Goal: Contribute content: Contribute content

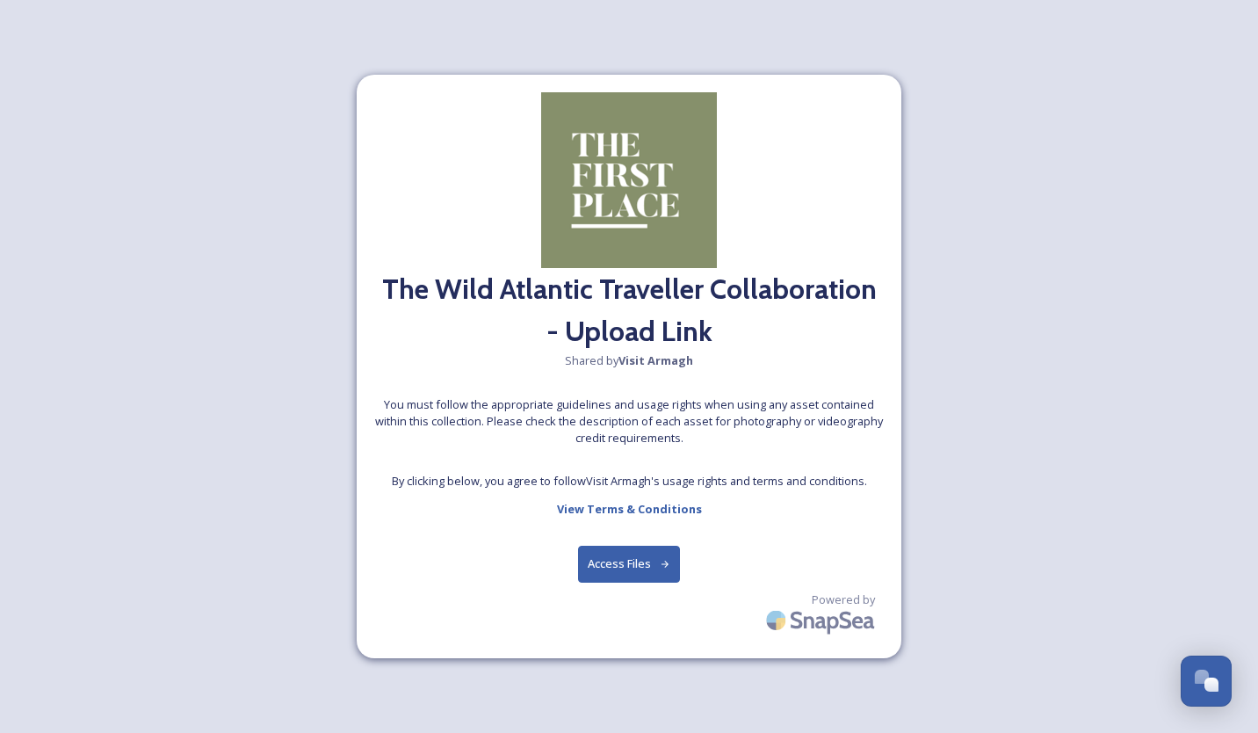
click at [632, 564] on button "Access Files" at bounding box center [629, 563] width 103 height 36
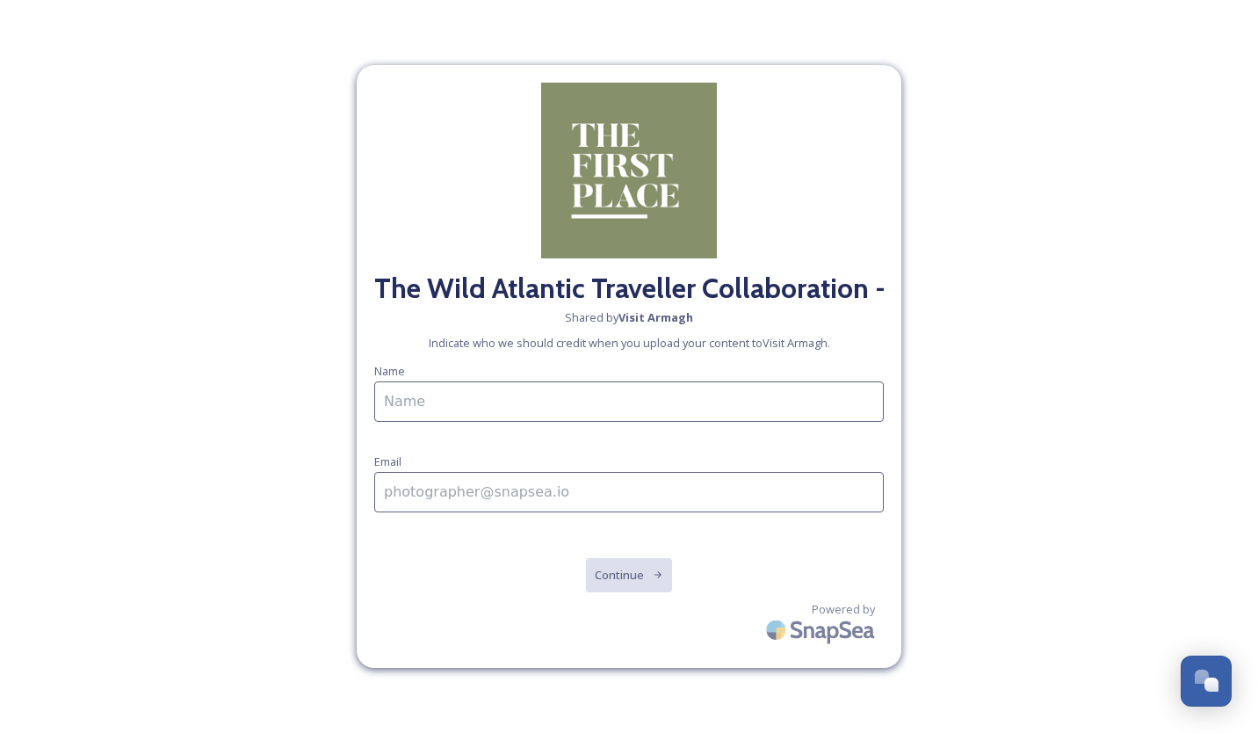
click at [448, 401] on input at bounding box center [628, 401] width 509 height 40
type input "[PERSON_NAME] The Wild Atlantic Traveller"
click at [432, 498] on input at bounding box center [628, 492] width 509 height 40
click at [641, 481] on input "thew" at bounding box center [628, 491] width 509 height 40
type input "[EMAIL_ADDRESS][DOMAIN_NAME]"
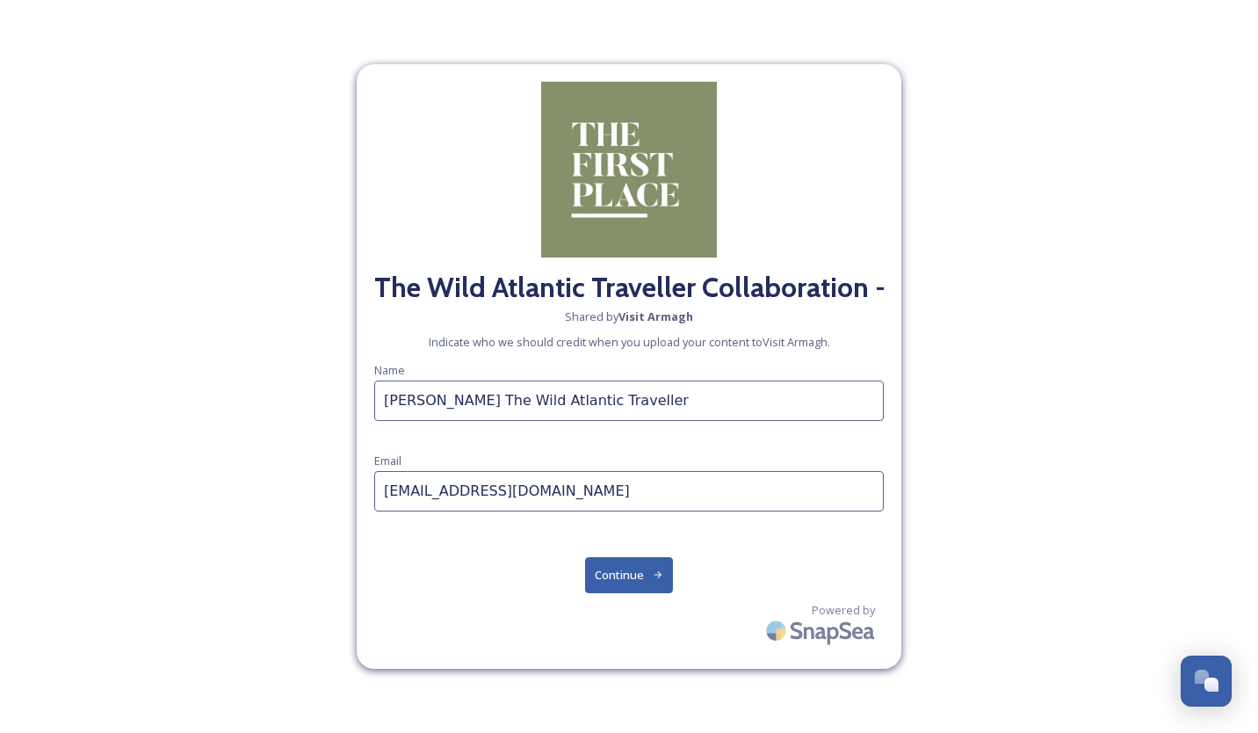
click at [617, 574] on button "Continue" at bounding box center [629, 575] width 89 height 36
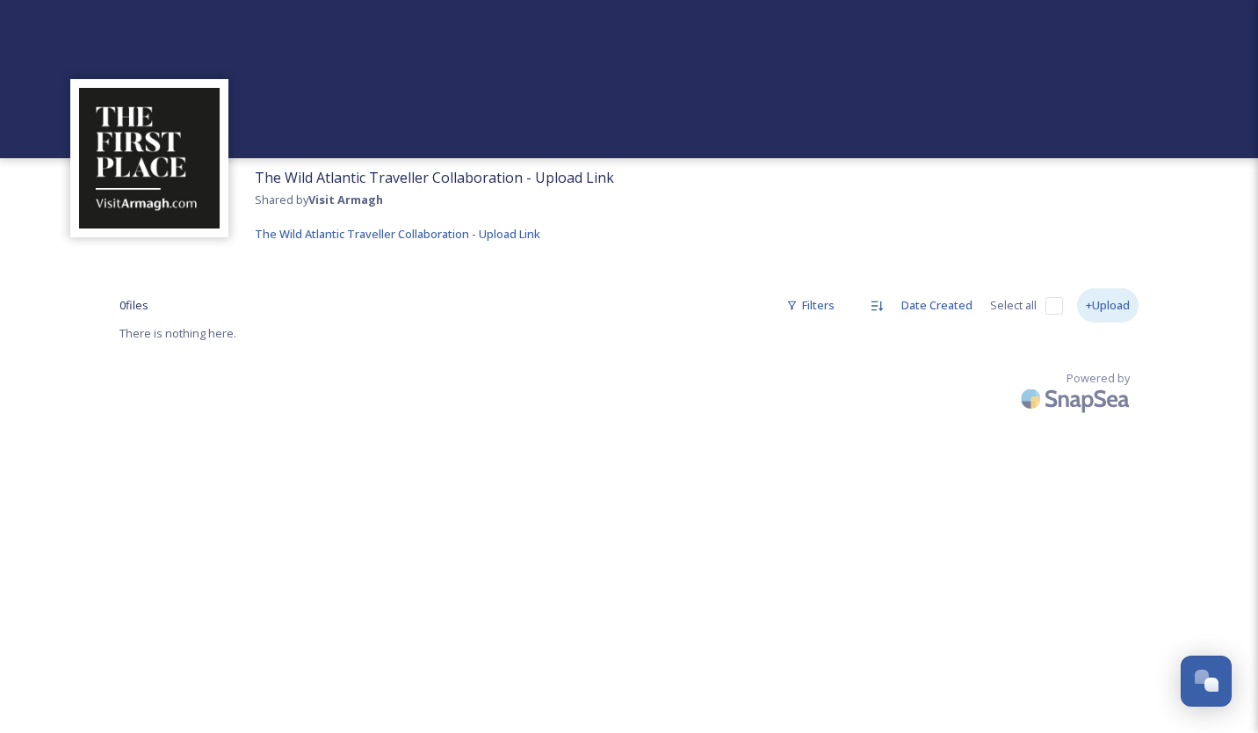
click at [1109, 300] on div "+Upload" at bounding box center [1107, 305] width 61 height 34
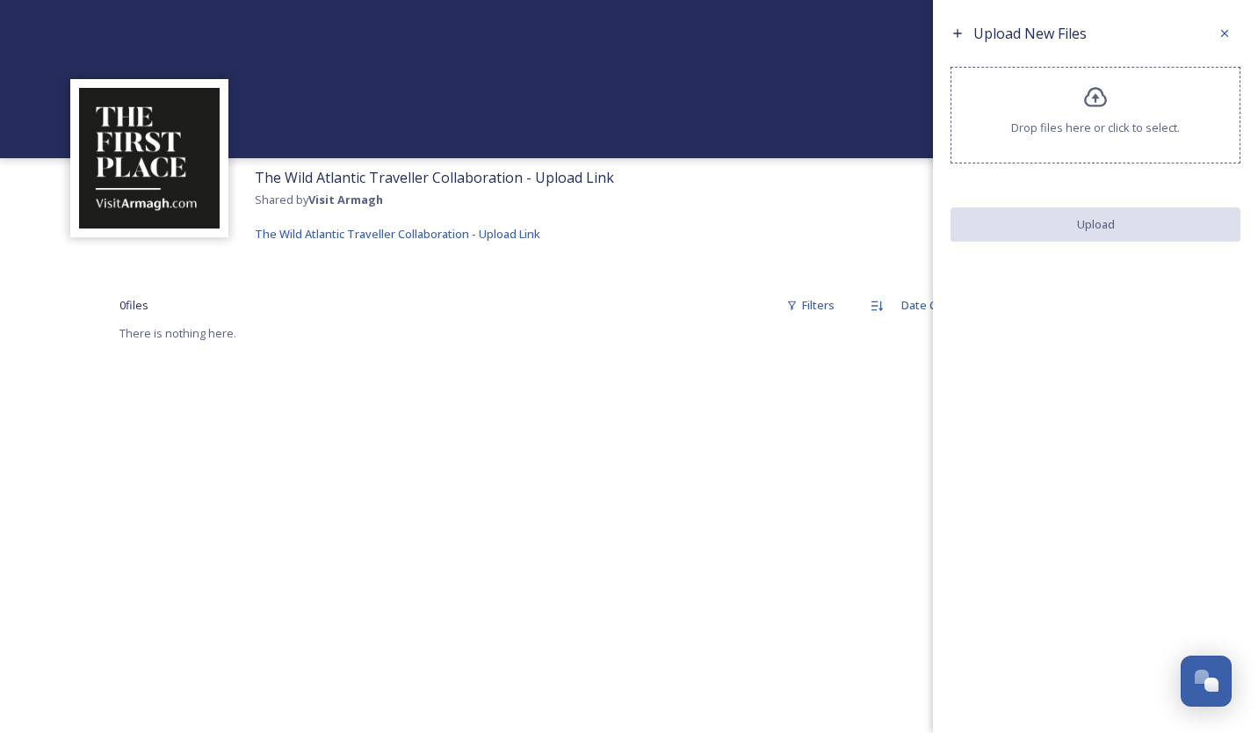
click at [1083, 97] on icon at bounding box center [1095, 97] width 25 height 25
click at [1093, 90] on icon at bounding box center [1095, 97] width 25 height 25
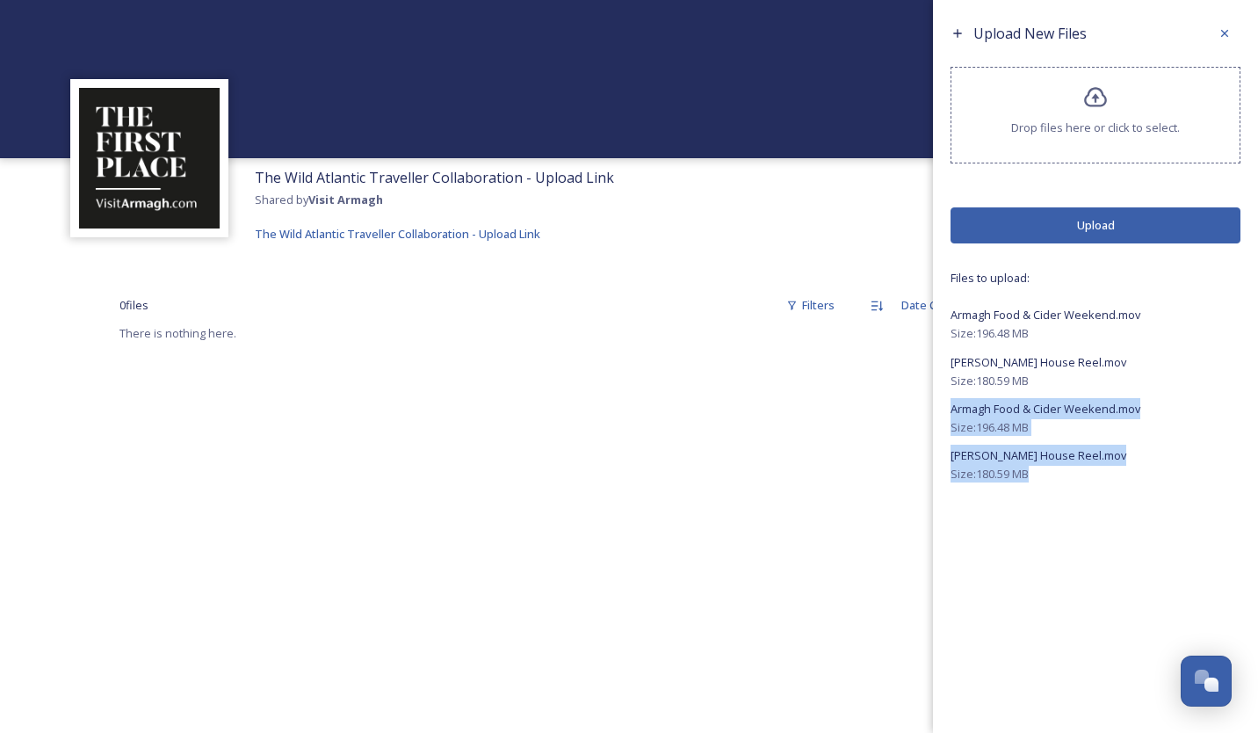
drag, startPoint x: 1087, startPoint y: 485, endPoint x: 941, endPoint y: 412, distance: 163.8
click at [941, 412] on div "Upload New Files Drop files here or click to select. Upload Files to upload: Ar…" at bounding box center [1095, 250] width 325 height 500
click at [1056, 460] on span "Blackwell House Reel.mov" at bounding box center [1038, 455] width 176 height 16
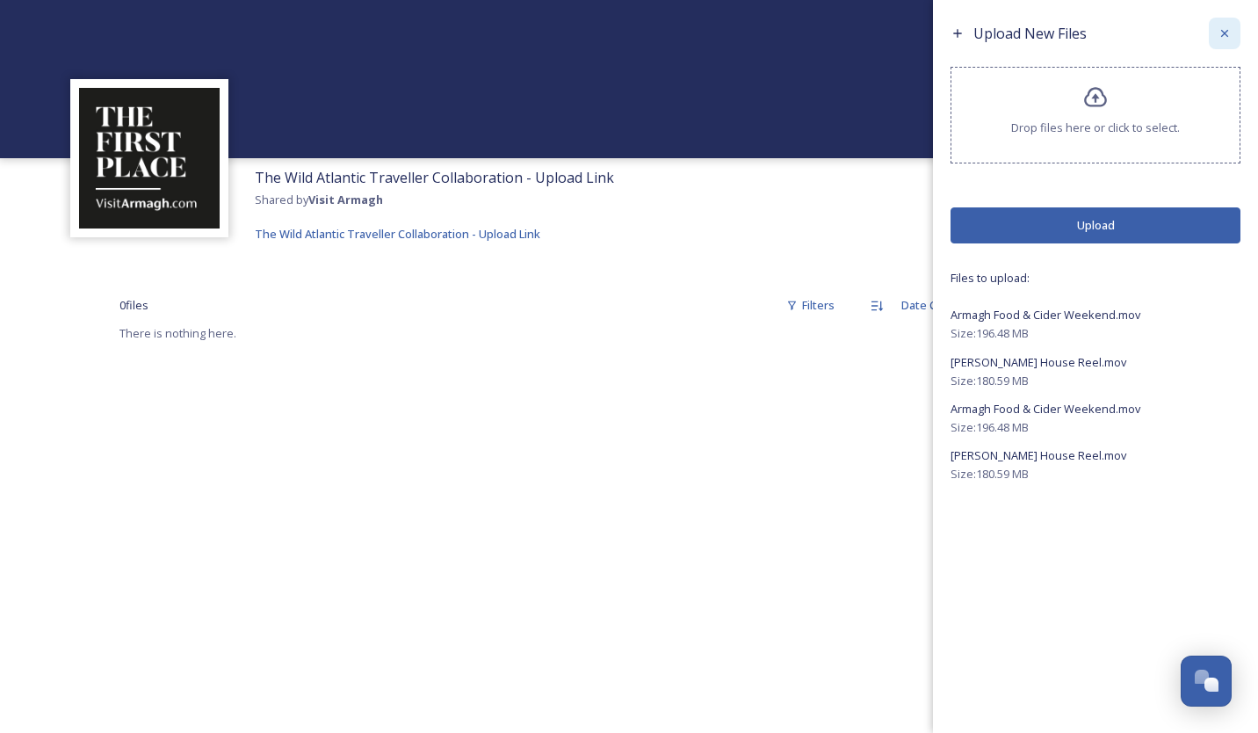
click at [1233, 34] on div at bounding box center [1225, 34] width 32 height 32
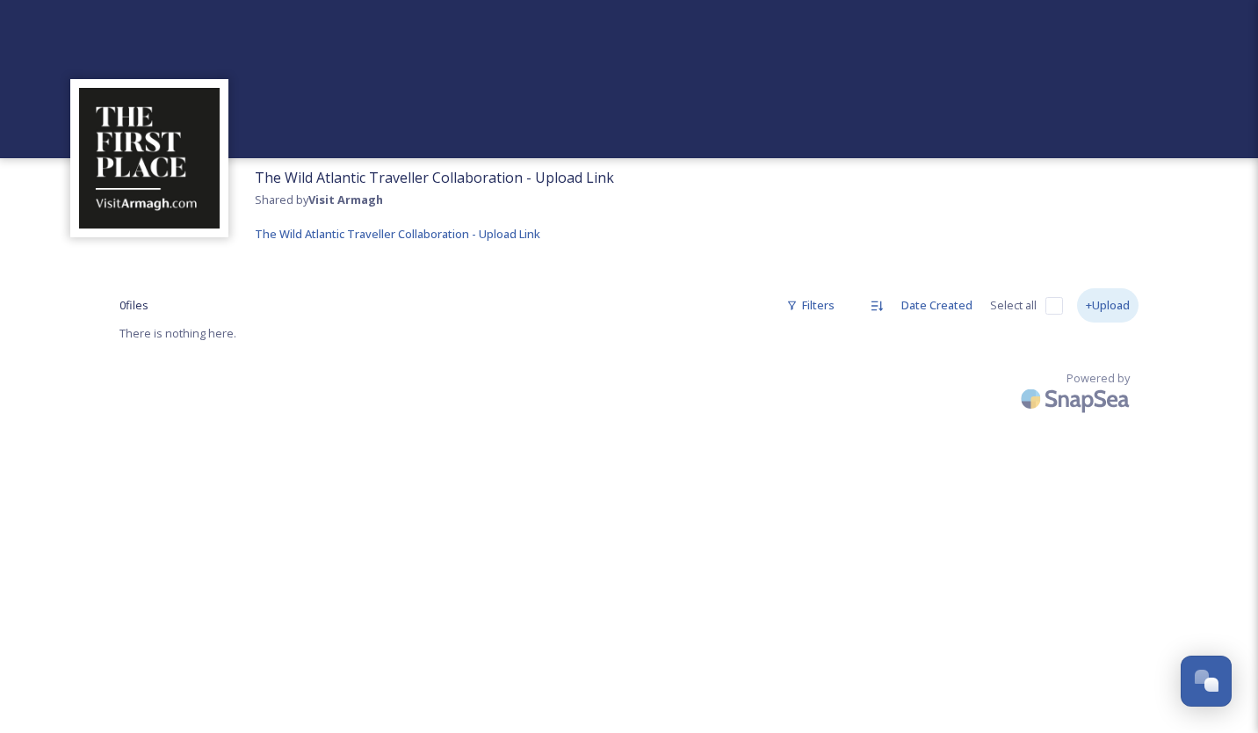
click at [1101, 302] on div "+Upload" at bounding box center [1107, 305] width 61 height 34
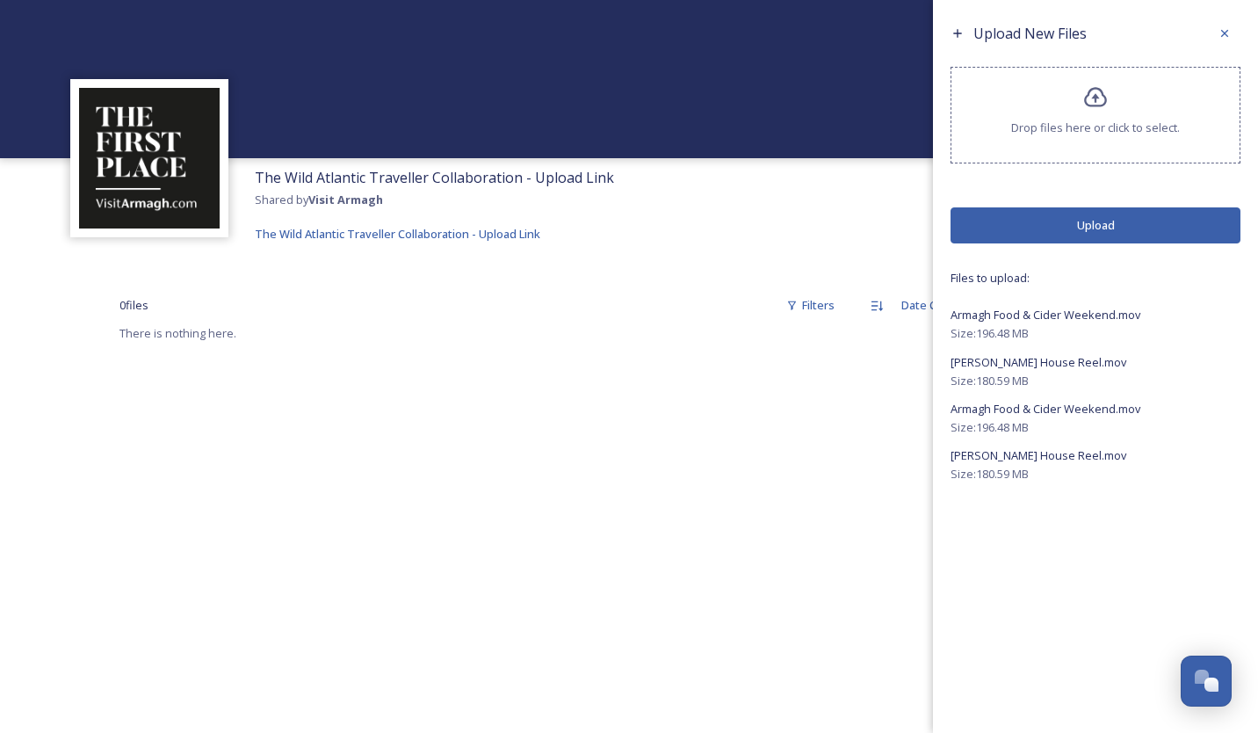
click at [1013, 341] on span "Size: 196.48 MB" at bounding box center [989, 333] width 78 height 17
click at [1012, 323] on div "Armagh Food & Cider Weekend.mov" at bounding box center [1095, 314] width 290 height 21
click at [1082, 223] on button "Upload" at bounding box center [1095, 225] width 290 height 36
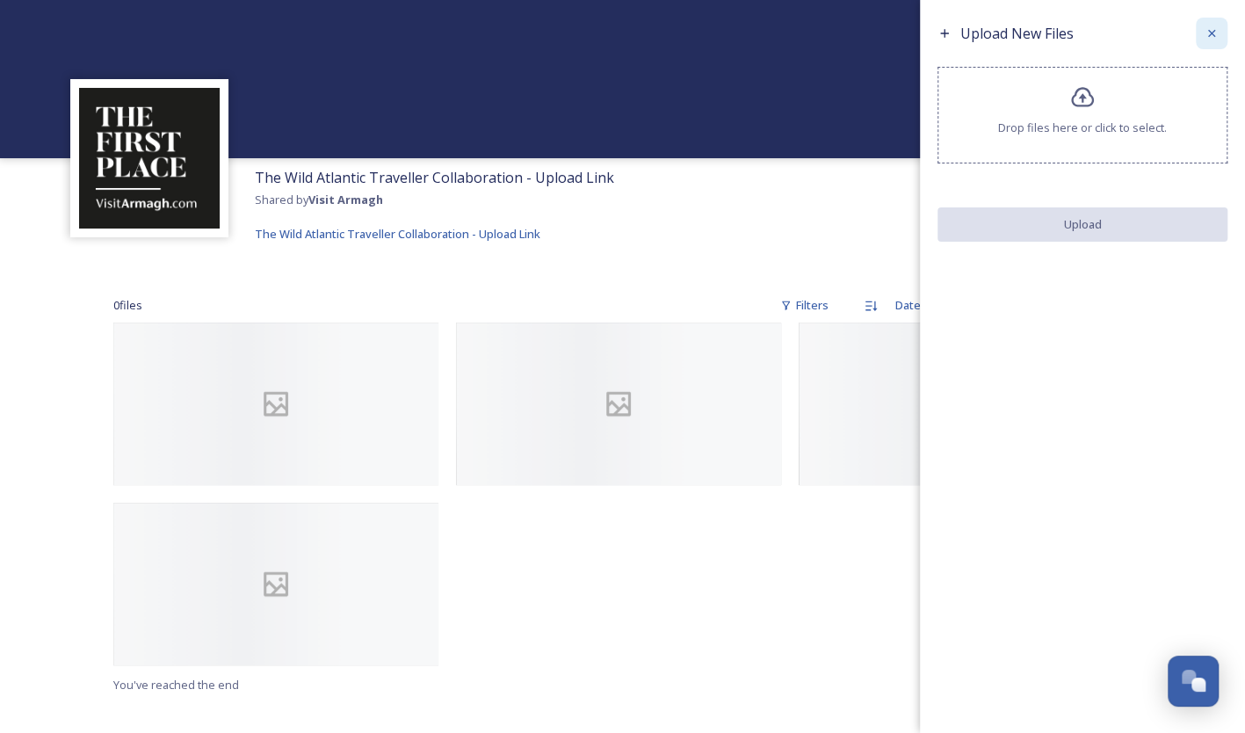
click at [1210, 26] on icon at bounding box center [1211, 33] width 14 height 14
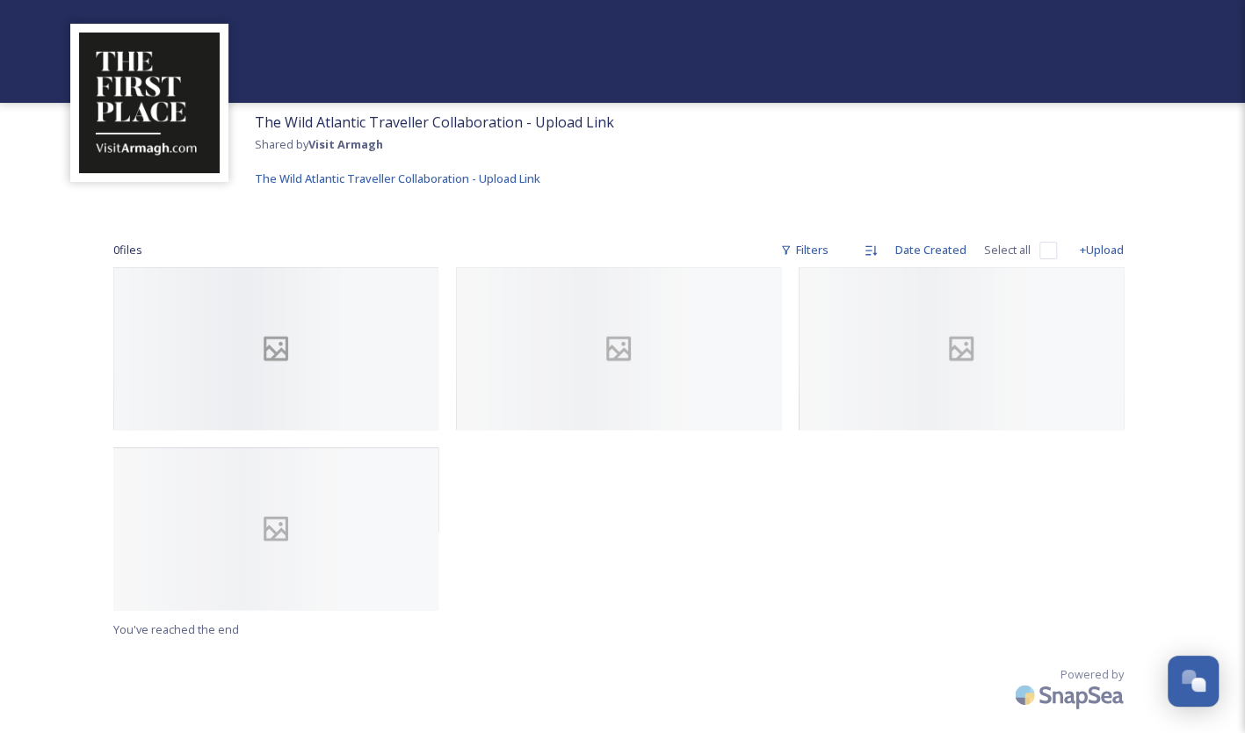
scroll to position [81, 0]
click at [1096, 233] on div "+Upload" at bounding box center [1101, 250] width 61 height 34
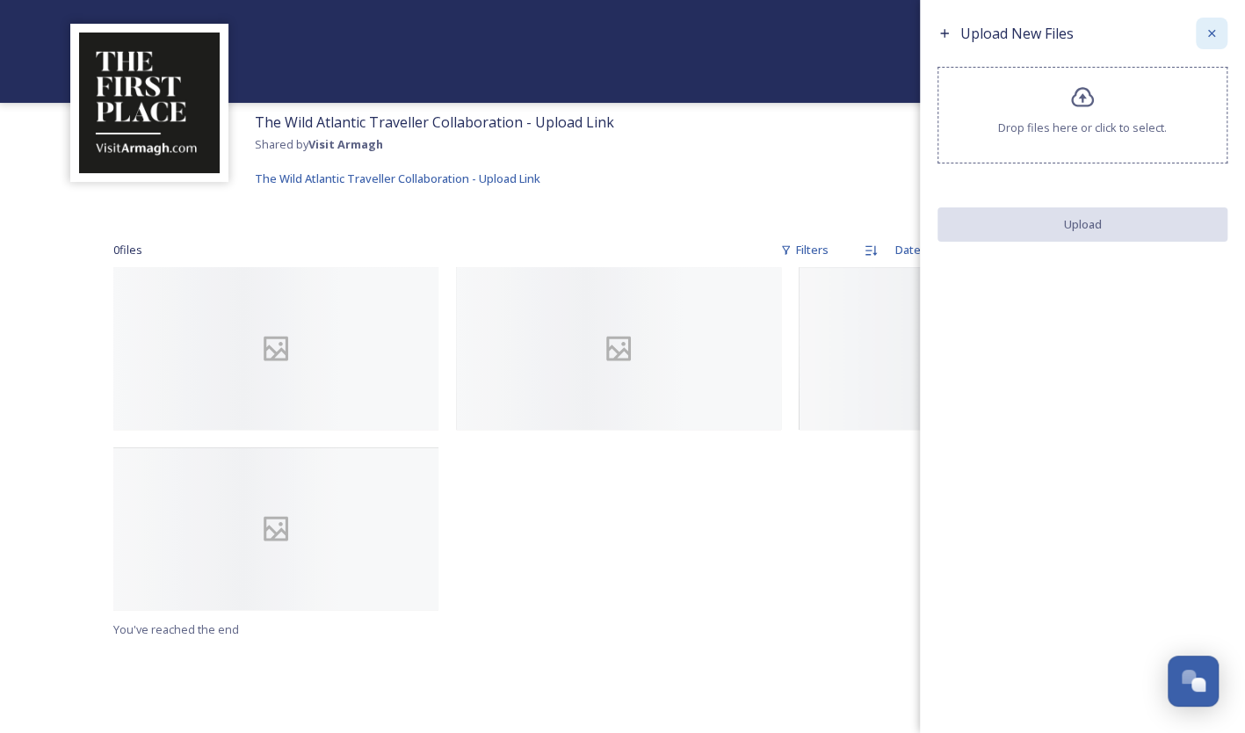
click at [1216, 30] on icon at bounding box center [1211, 33] width 14 height 14
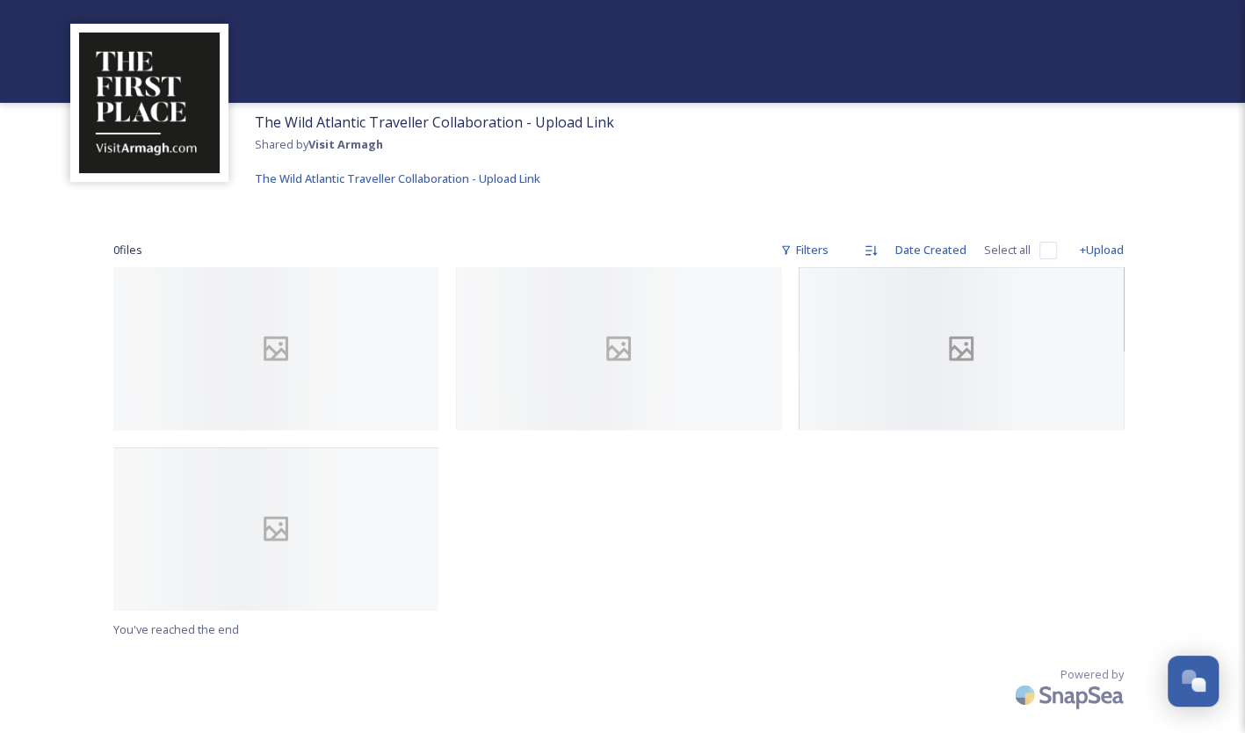
scroll to position [494, 0]
click at [316, 267] on div at bounding box center [275, 348] width 325 height 162
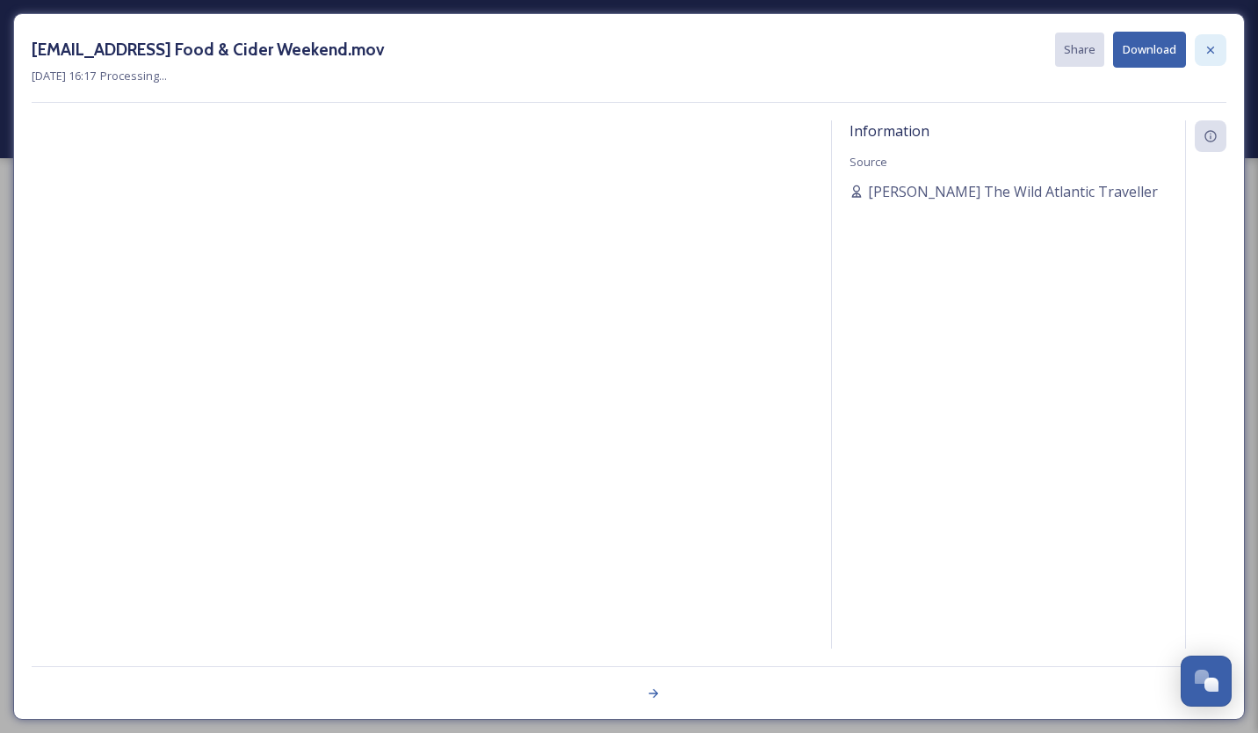
click at [1216, 52] on icon at bounding box center [1210, 50] width 14 height 14
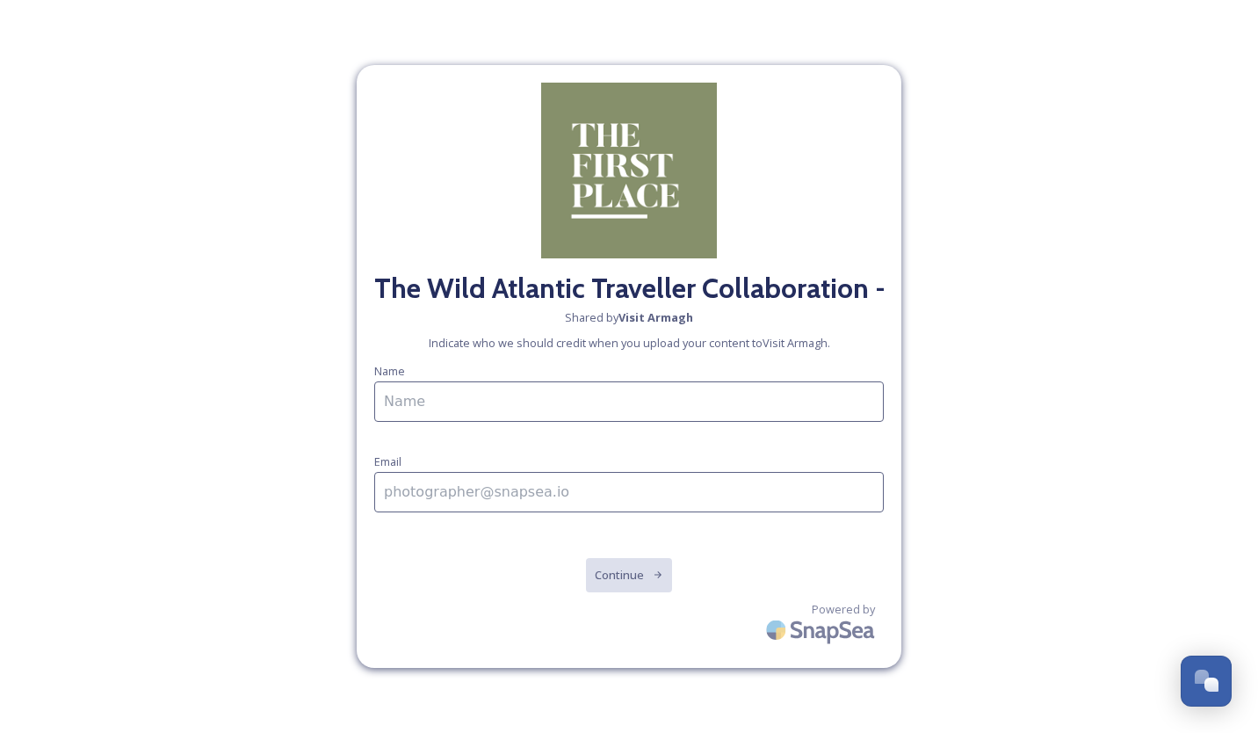
click at [568, 394] on input at bounding box center [628, 401] width 509 height 40
type input "[PERSON_NAME] The Wild Atlantic Traveller"
type input "[EMAIL_ADDRESS][DOMAIN_NAME]"
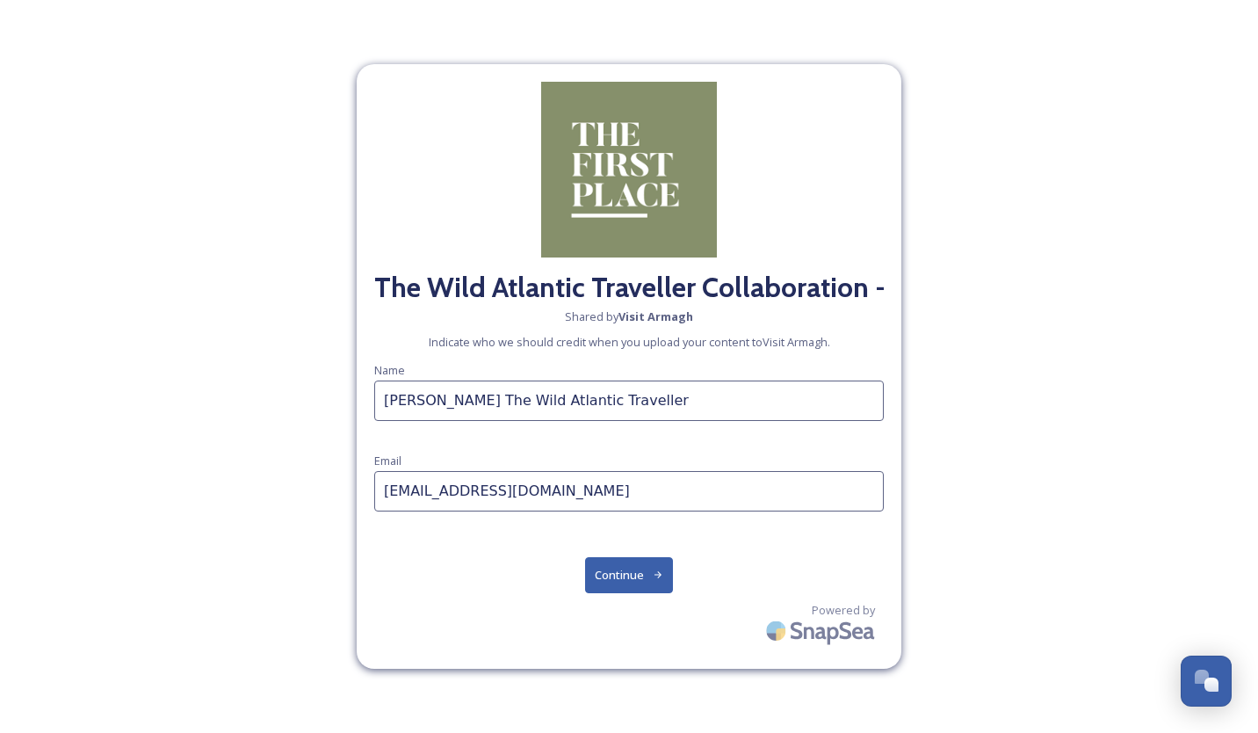
click at [622, 574] on button "Continue" at bounding box center [629, 575] width 89 height 36
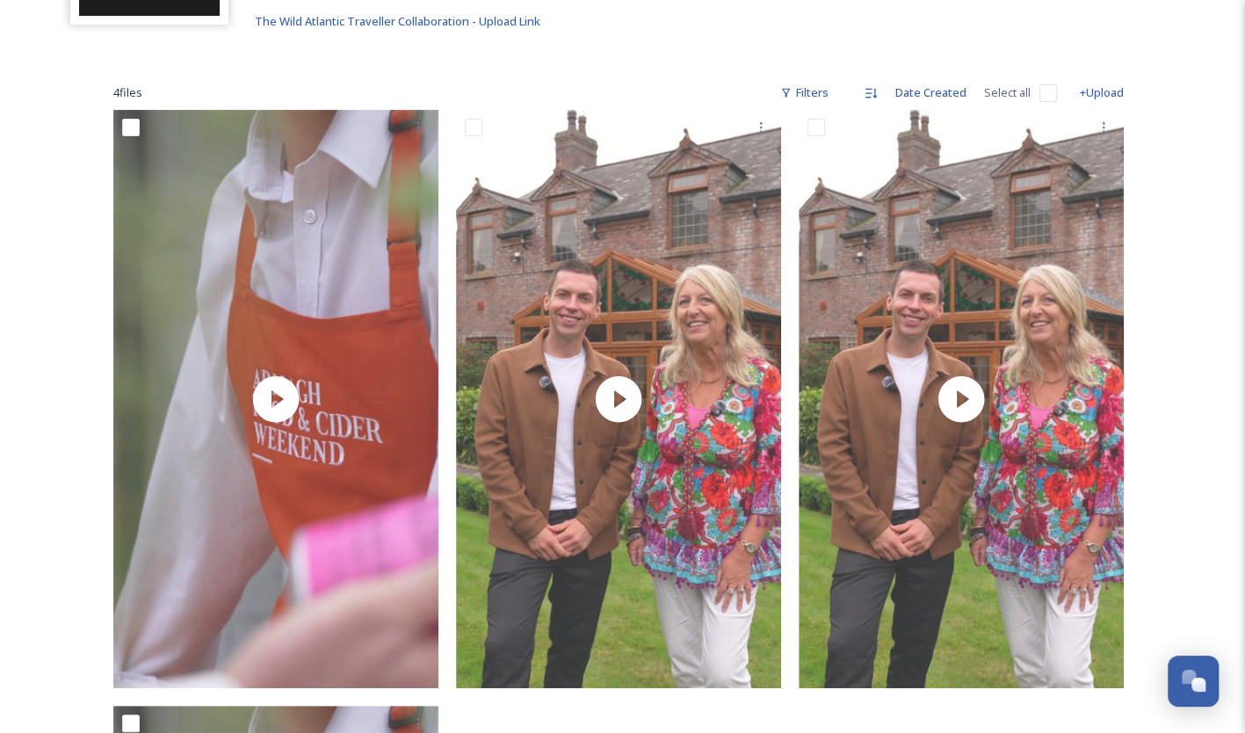
scroll to position [212, 0]
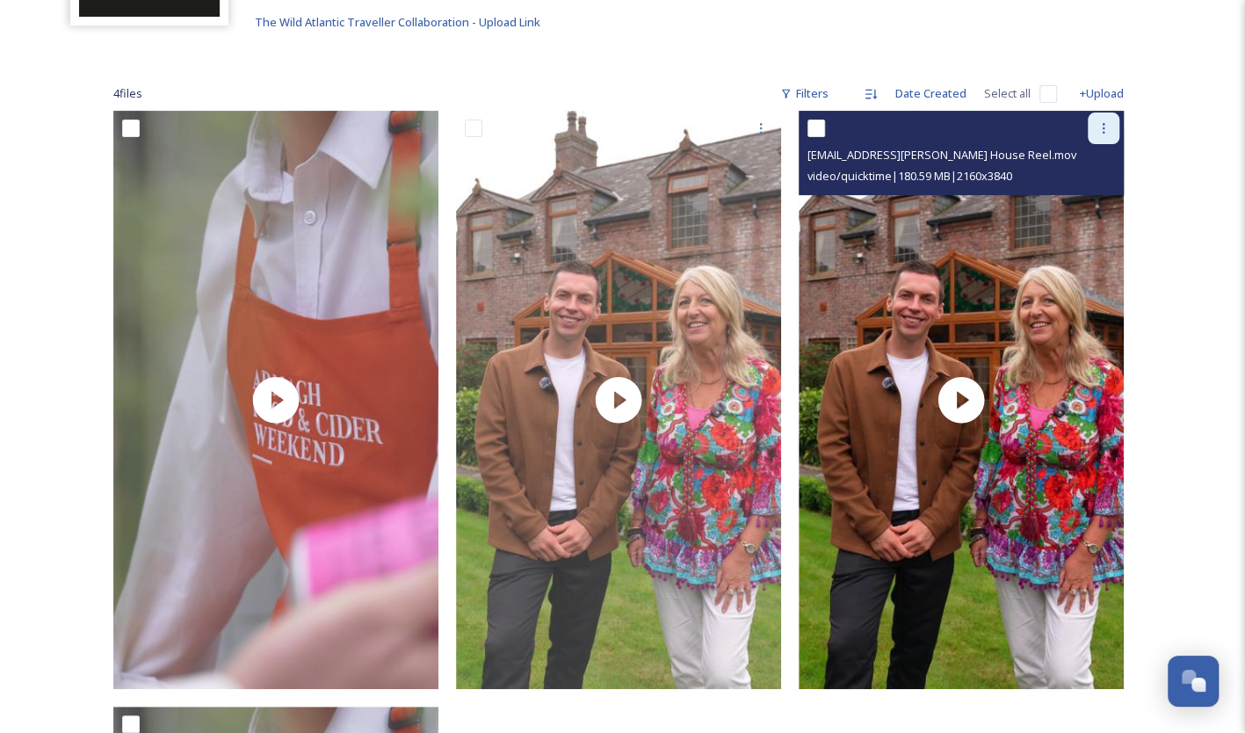
click at [1089, 128] on div at bounding box center [1103, 128] width 32 height 32
click at [822, 126] on input "checkbox" at bounding box center [816, 128] width 18 height 18
checkbox input "true"
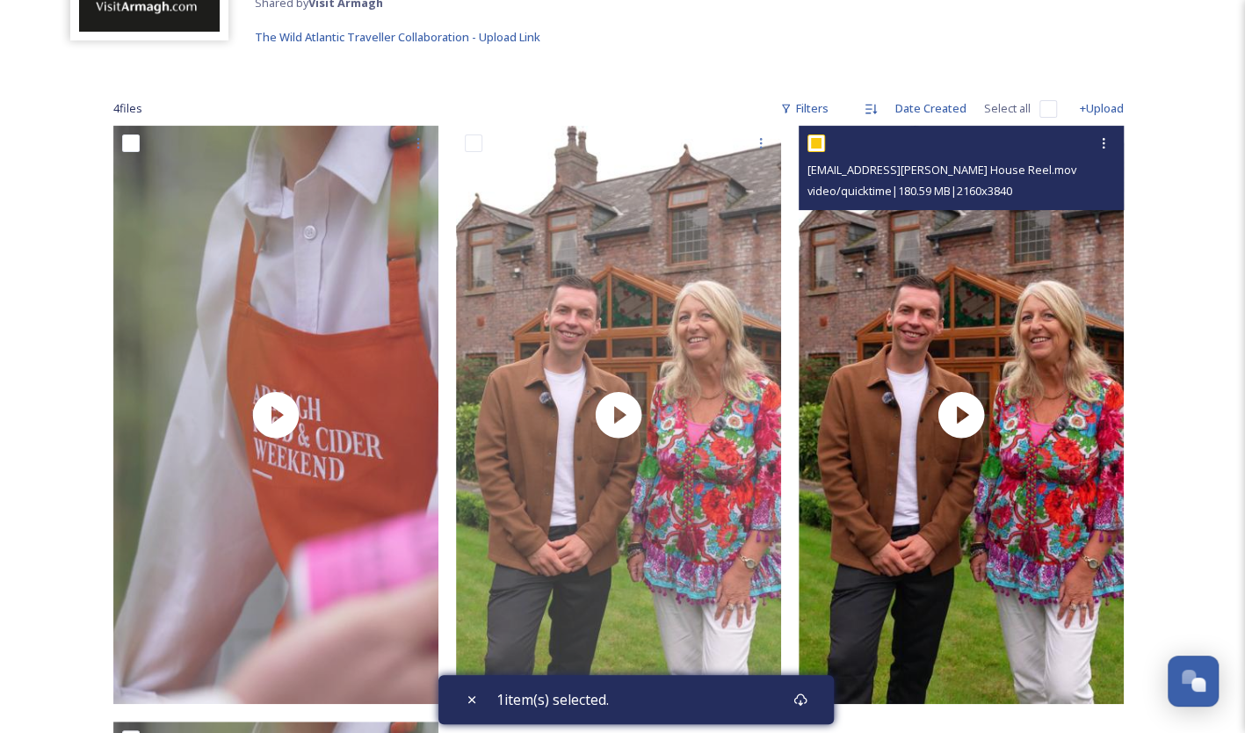
scroll to position [196, 0]
click at [1105, 140] on icon at bounding box center [1103, 144] width 14 height 14
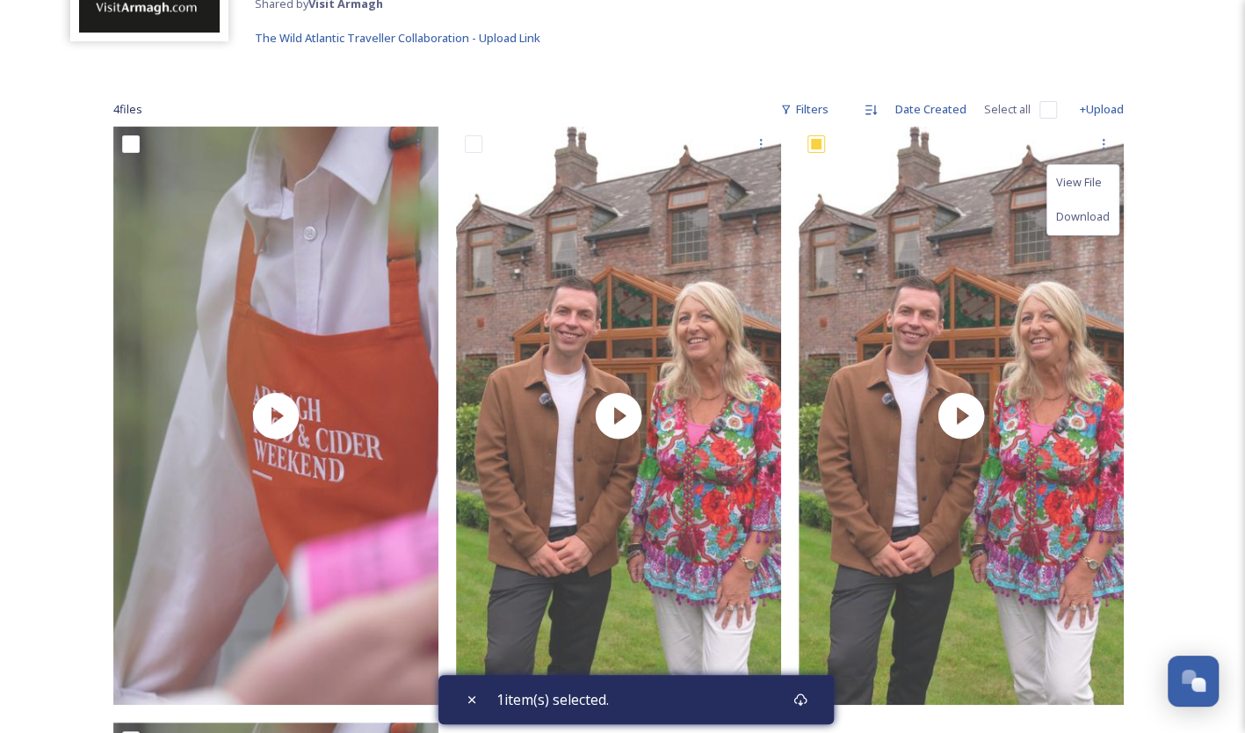
click at [1179, 184] on div "The Wild Atlantic Traveller Collaboration - Upload Link Shared by Visit Armagh …" at bounding box center [622, 613] width 1245 height 1619
click at [877, 103] on icon at bounding box center [870, 110] width 14 height 14
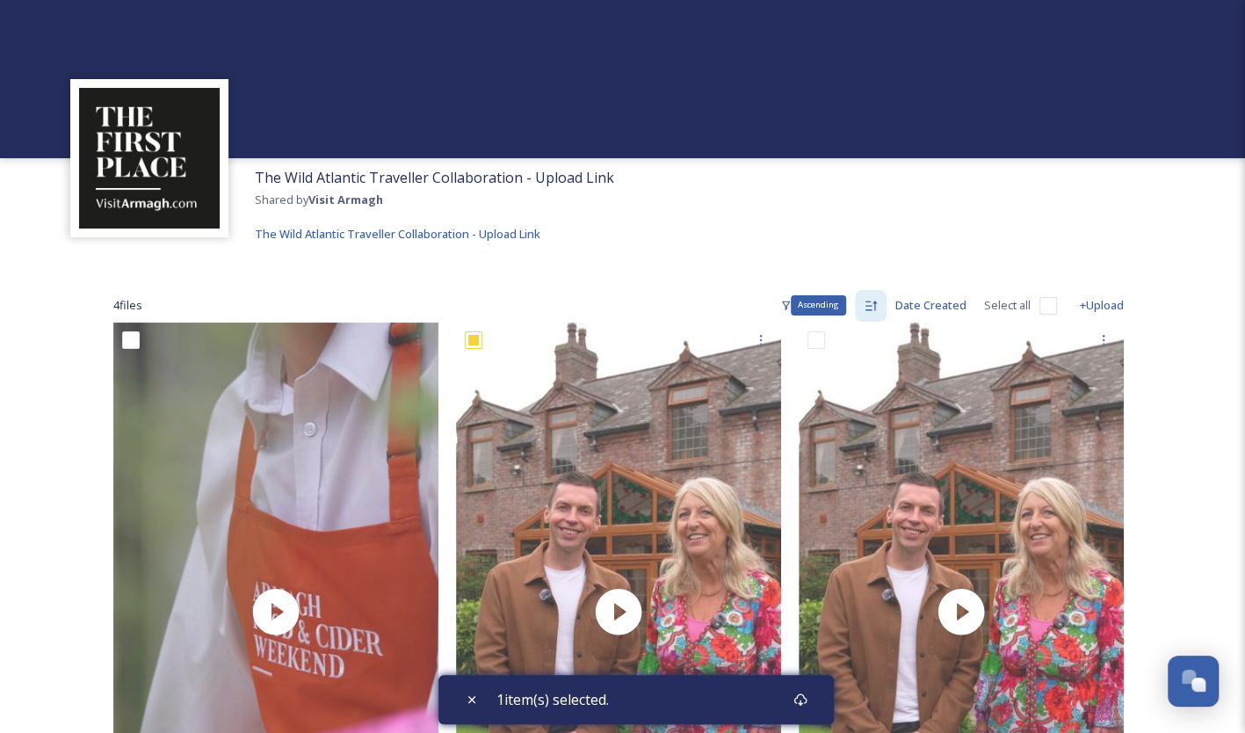
click at [876, 299] on icon at bounding box center [870, 306] width 14 height 14
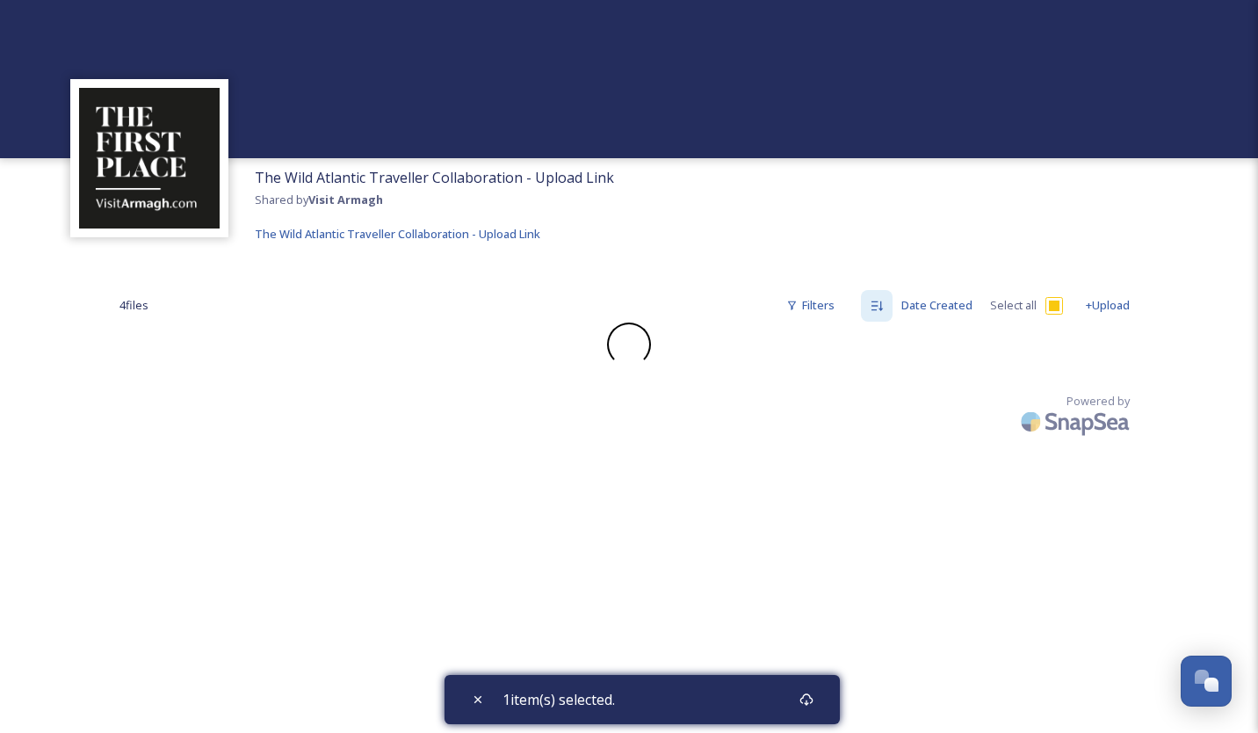
checkbox input "false"
